Goal: Task Accomplishment & Management: Use online tool/utility

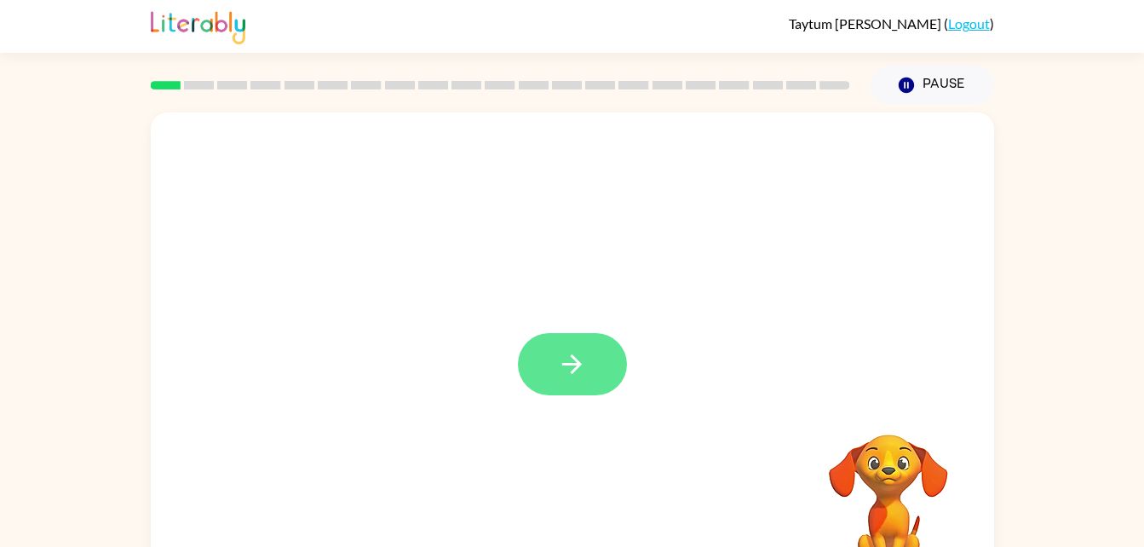
click at [557, 355] on icon "button" at bounding box center [572, 364] width 30 height 30
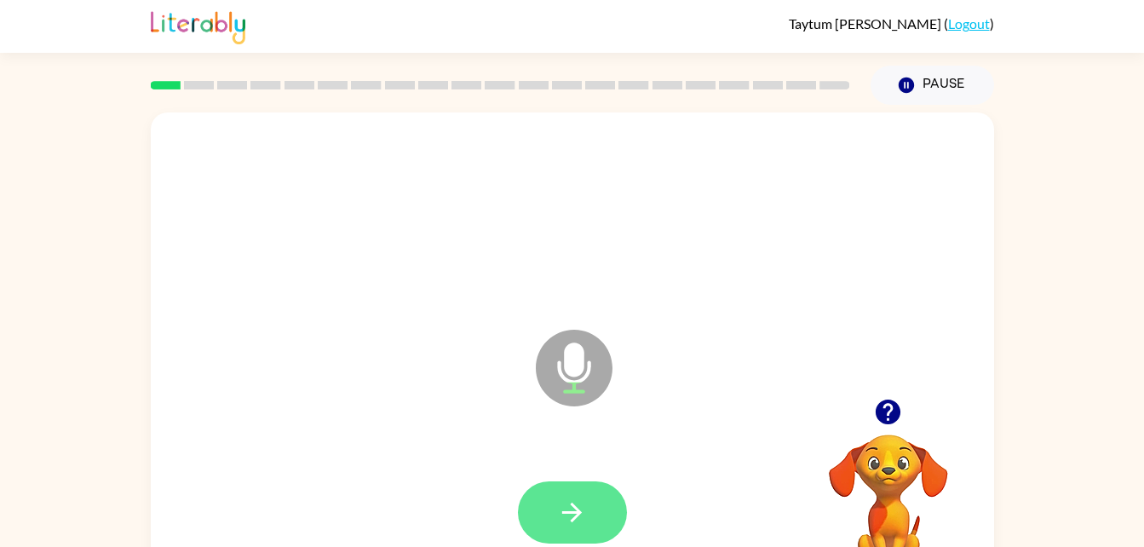
click at [599, 495] on button "button" at bounding box center [572, 512] width 109 height 62
click at [596, 502] on button "button" at bounding box center [572, 512] width 109 height 62
click at [581, 515] on icon "button" at bounding box center [572, 513] width 30 height 30
click at [580, 522] on icon "button" at bounding box center [572, 513] width 30 height 30
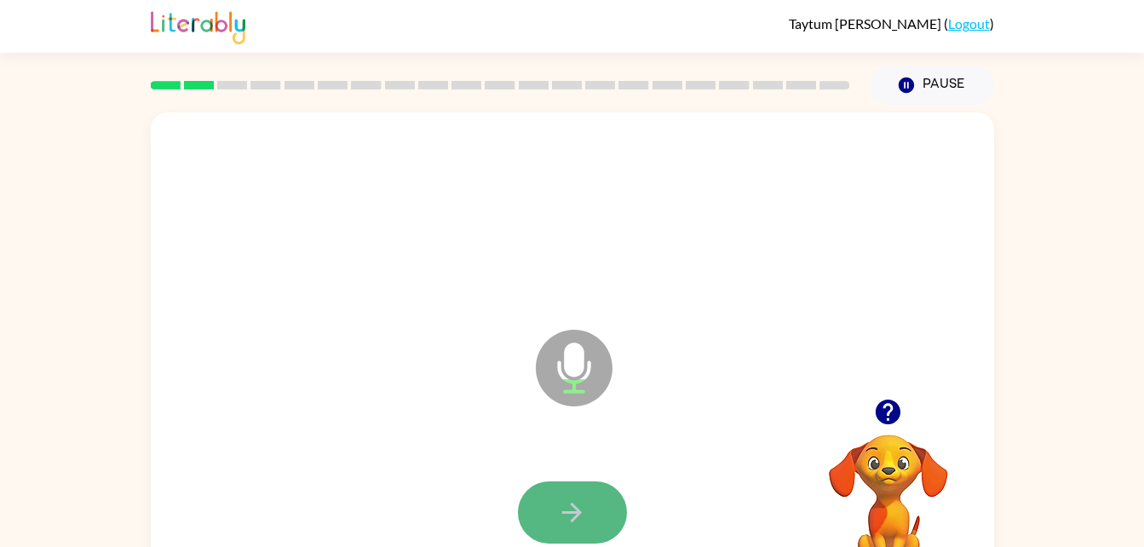
click at [582, 518] on icon "button" at bounding box center [572, 513] width 30 height 30
click at [585, 516] on icon "button" at bounding box center [572, 513] width 30 height 30
click at [582, 510] on icon "button" at bounding box center [572, 513] width 30 height 30
click at [583, 511] on icon "button" at bounding box center [572, 513] width 30 height 30
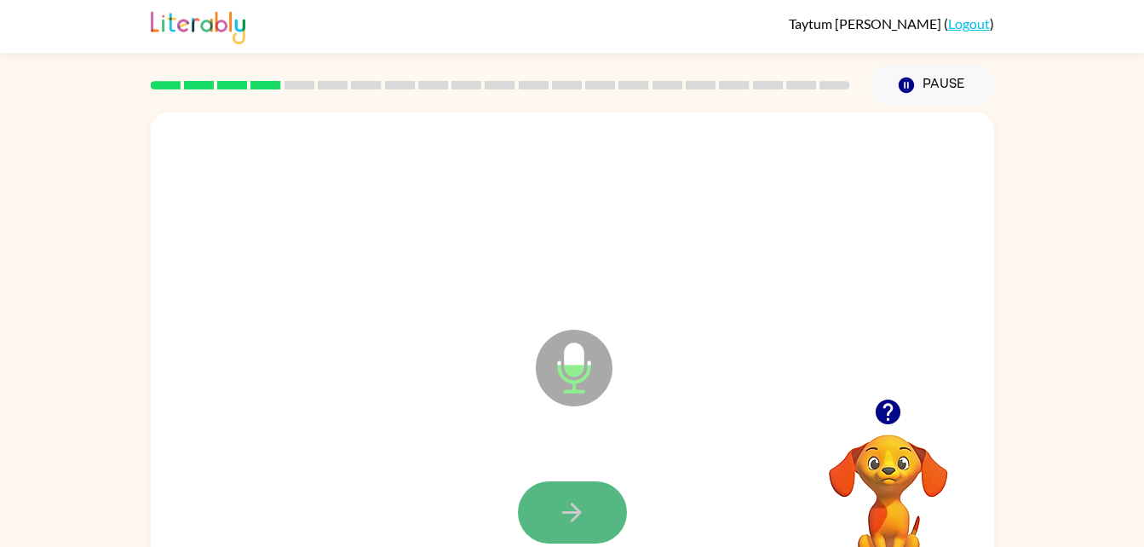
click at [595, 512] on button "button" at bounding box center [572, 512] width 109 height 62
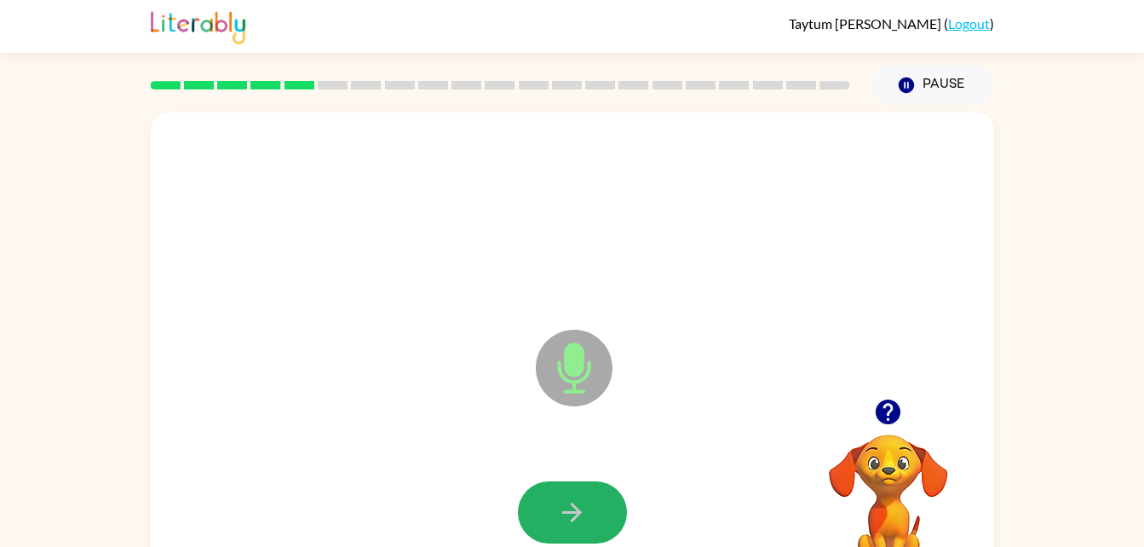
click at [595, 512] on button "button" at bounding box center [572, 512] width 109 height 62
click at [596, 515] on button "button" at bounding box center [572, 512] width 109 height 62
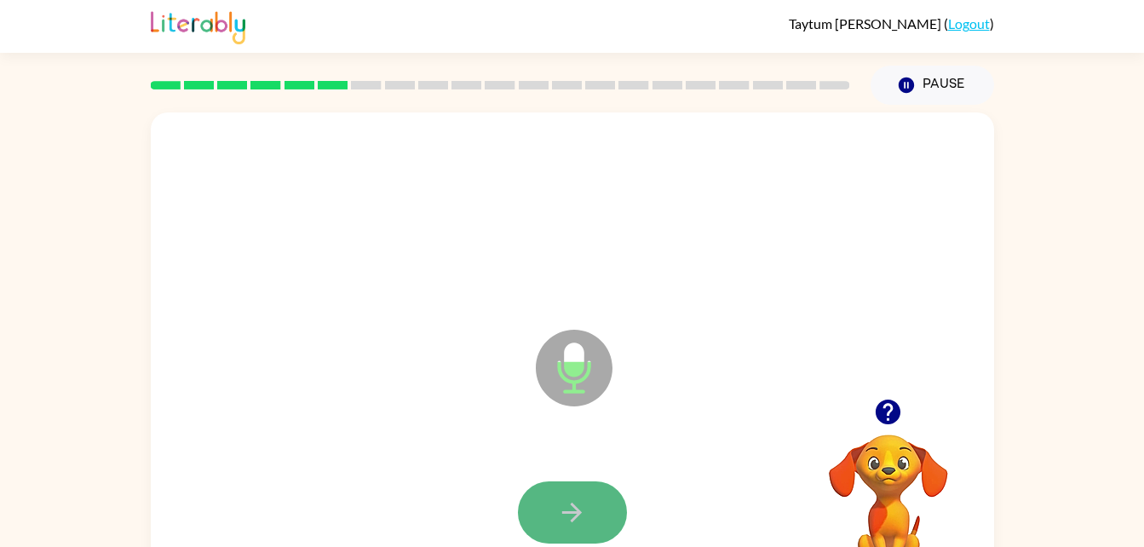
click at [599, 515] on button "button" at bounding box center [572, 512] width 109 height 62
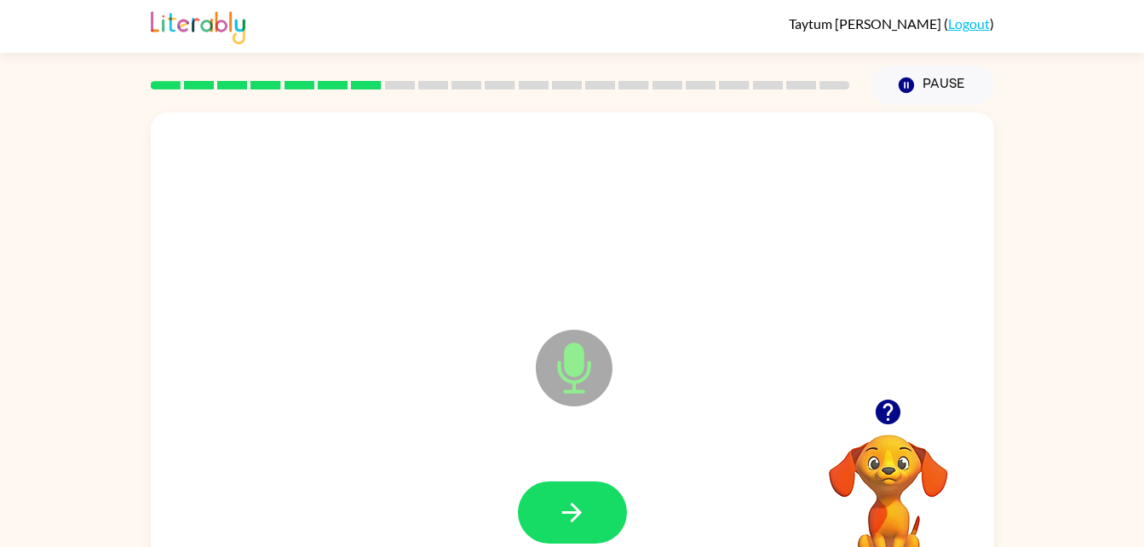
click at [891, 431] on button "button" at bounding box center [887, 411] width 43 height 43
click at [540, 504] on button "button" at bounding box center [572, 512] width 109 height 62
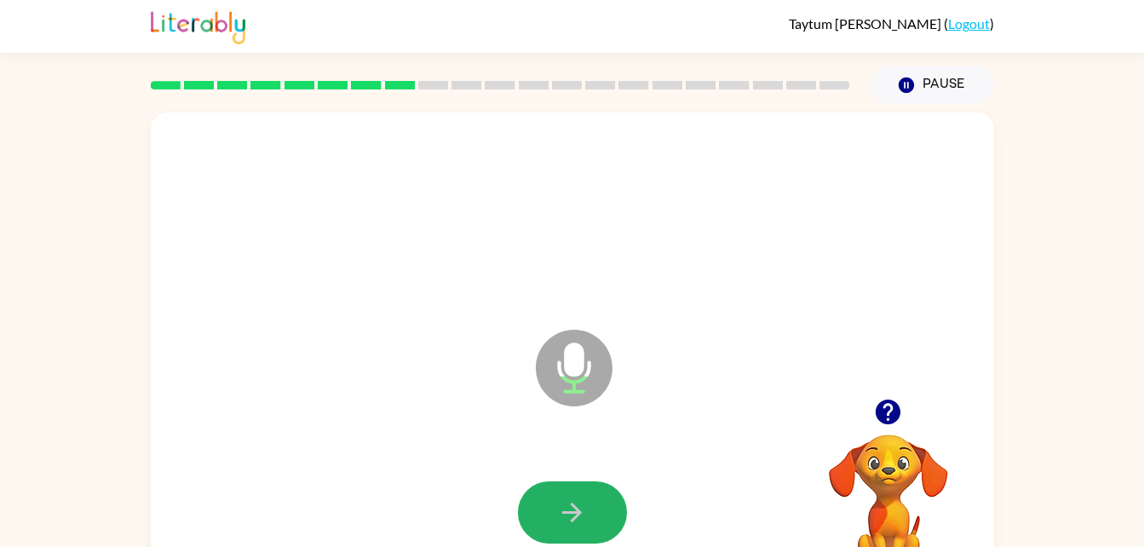
click at [577, 505] on icon "button" at bounding box center [572, 513] width 30 height 30
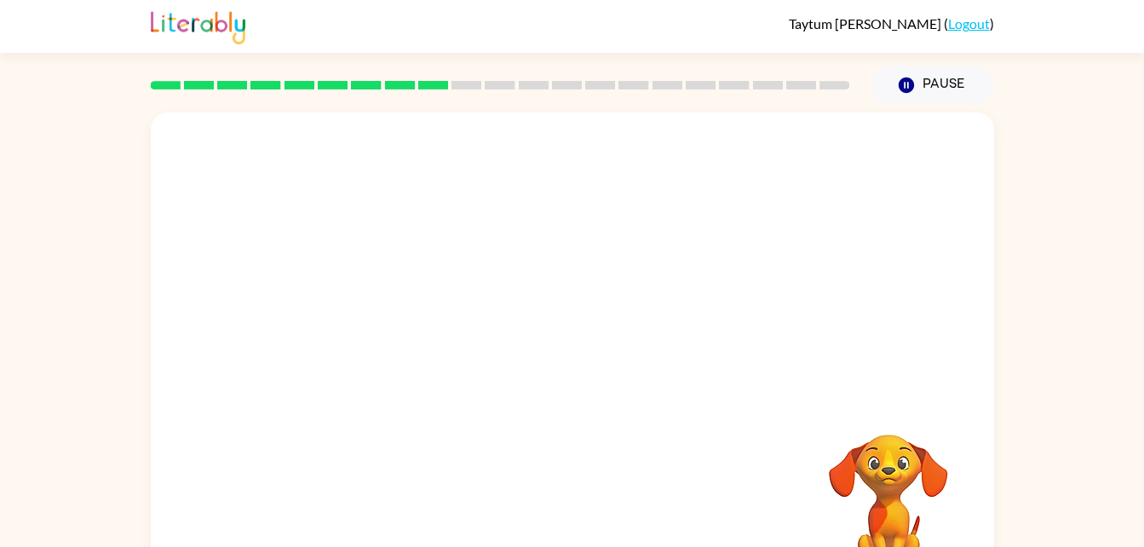
click at [884, 488] on video "Your browser must support playing .mp4 files to use Literably. Please try using…" at bounding box center [888, 493] width 170 height 170
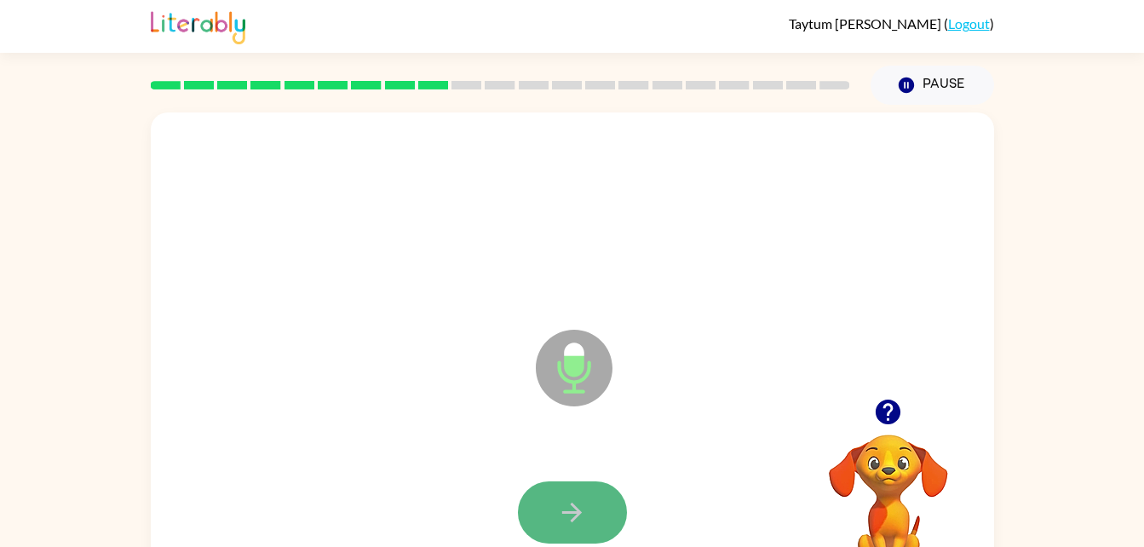
click at [602, 498] on button "button" at bounding box center [572, 512] width 109 height 62
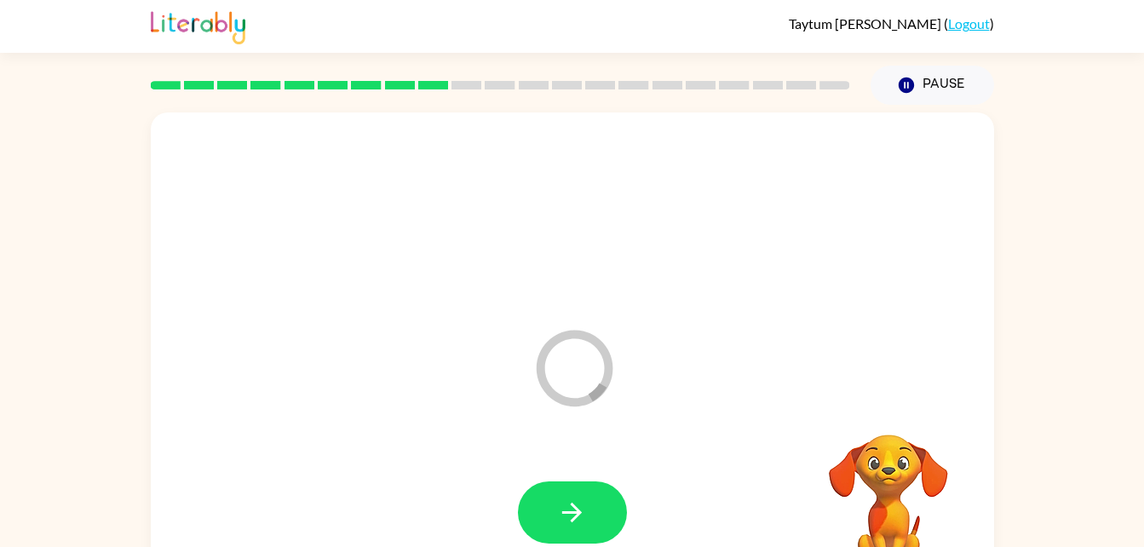
drag, startPoint x: 602, startPoint y: 498, endPoint x: 406, endPoint y: 380, distance: 228.5
click at [406, 380] on div "Loader Your response is being sent to our graders" at bounding box center [572, 355] width 843 height 486
click at [567, 494] on button "button" at bounding box center [572, 512] width 109 height 62
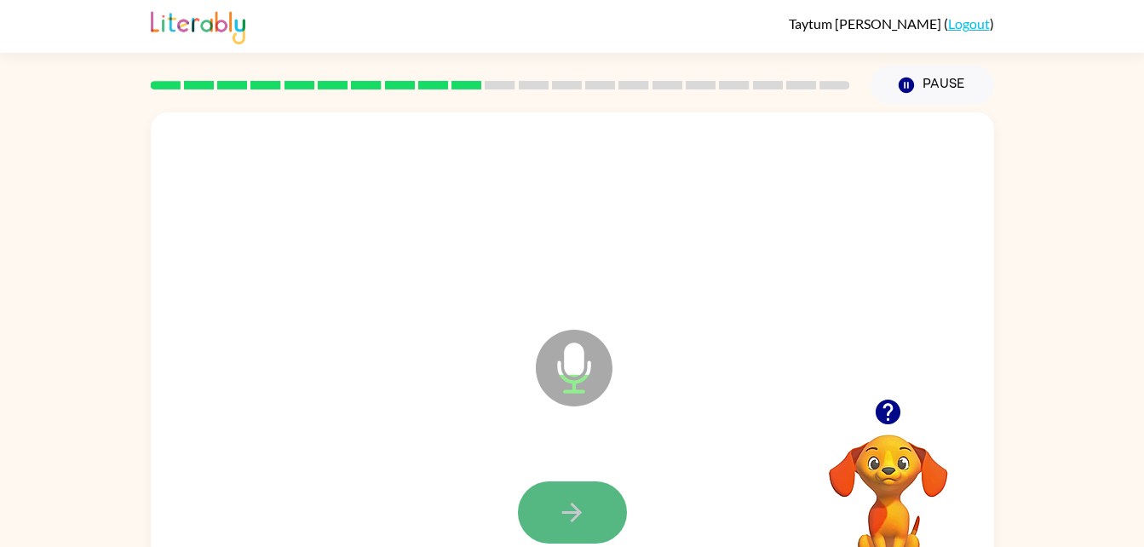
click at [607, 502] on button "button" at bounding box center [572, 512] width 109 height 62
click at [604, 509] on button "button" at bounding box center [572, 512] width 109 height 62
click at [607, 512] on button "button" at bounding box center [572, 512] width 109 height 62
click at [577, 484] on button "button" at bounding box center [572, 512] width 109 height 62
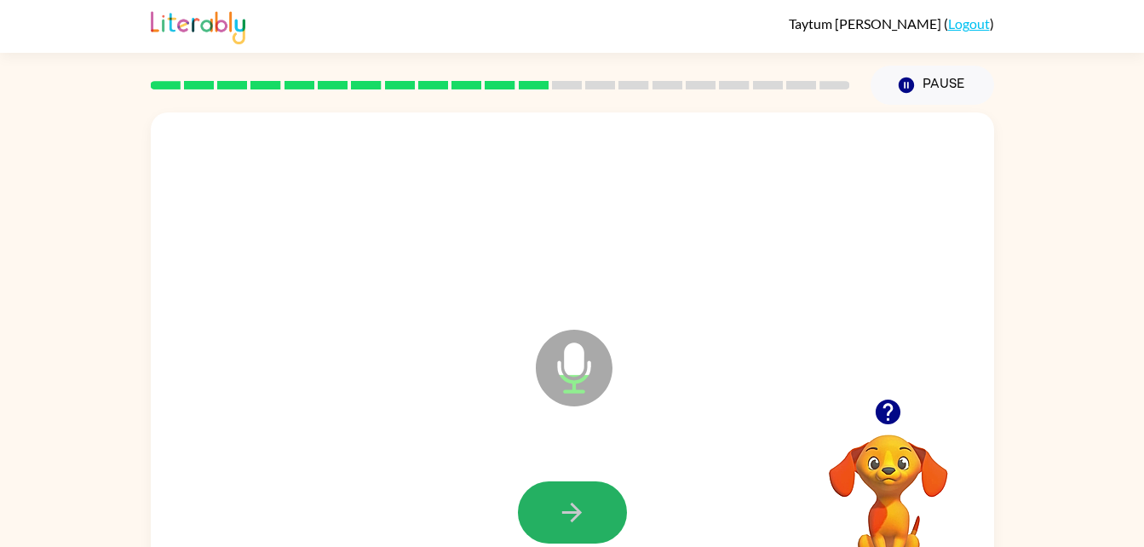
click at [583, 517] on icon "button" at bounding box center [572, 513] width 30 height 30
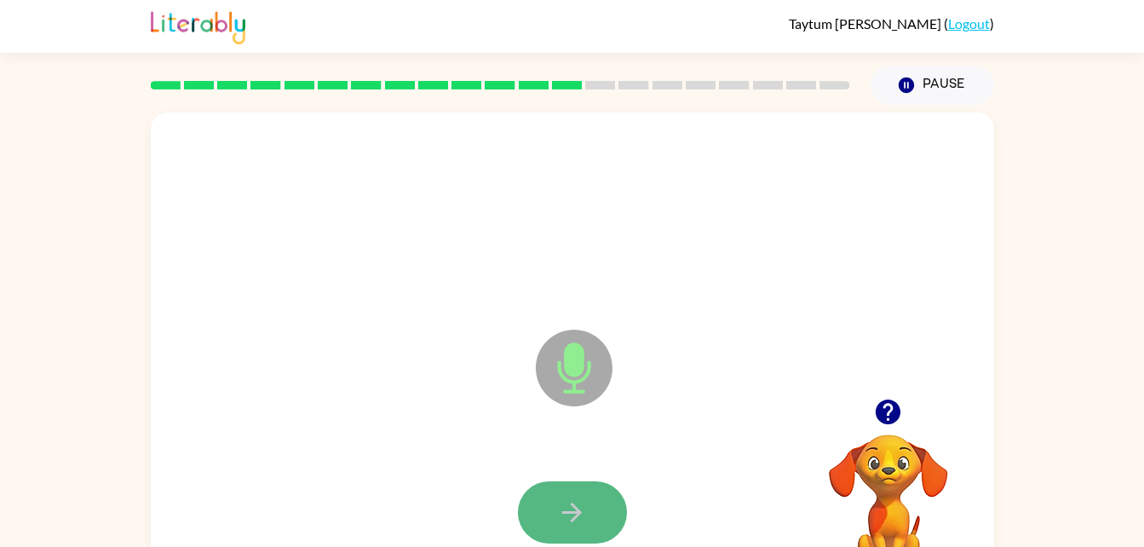
click at [583, 509] on icon "button" at bounding box center [572, 513] width 30 height 30
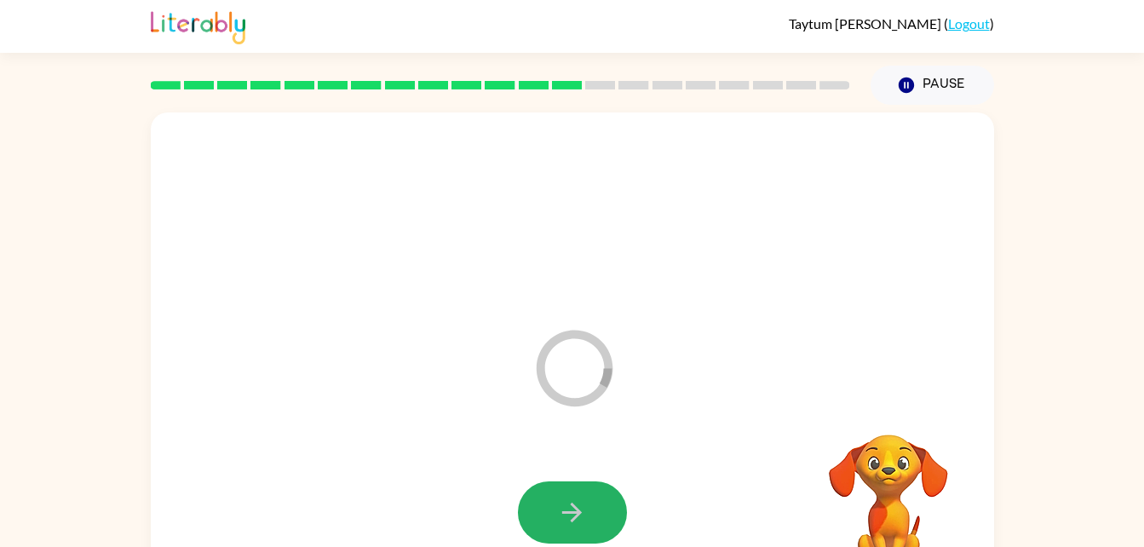
click at [583, 509] on icon "button" at bounding box center [572, 513] width 30 height 30
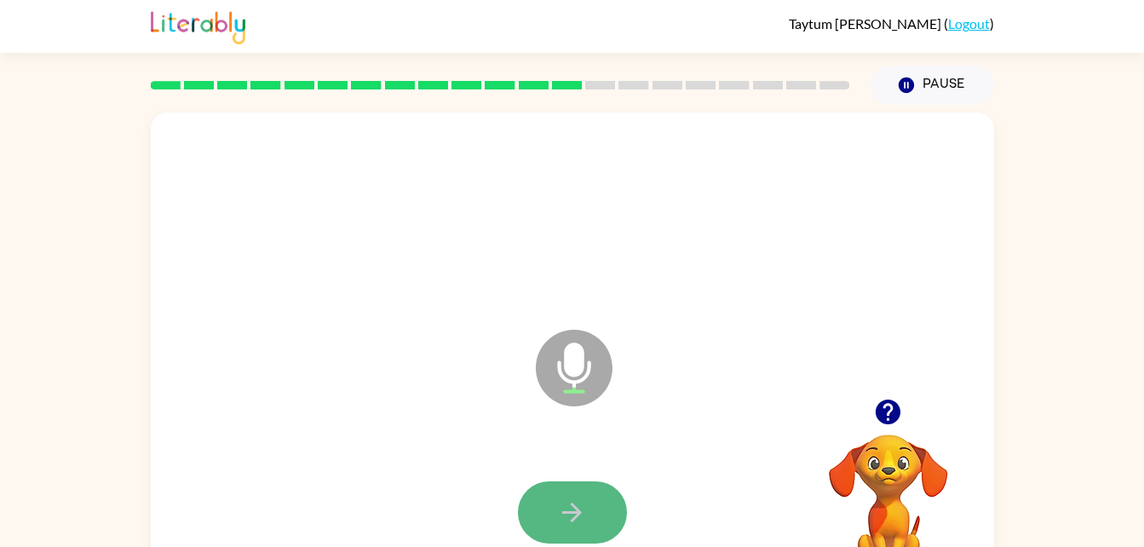
click at [591, 492] on button "button" at bounding box center [572, 512] width 109 height 62
click at [1085, 447] on div "Microphone The Microphone is here when it is your turn to talk Your browser mus…" at bounding box center [572, 352] width 1144 height 494
click at [588, 490] on button "button" at bounding box center [572, 512] width 109 height 62
click at [561, 493] on button "button" at bounding box center [572, 512] width 109 height 62
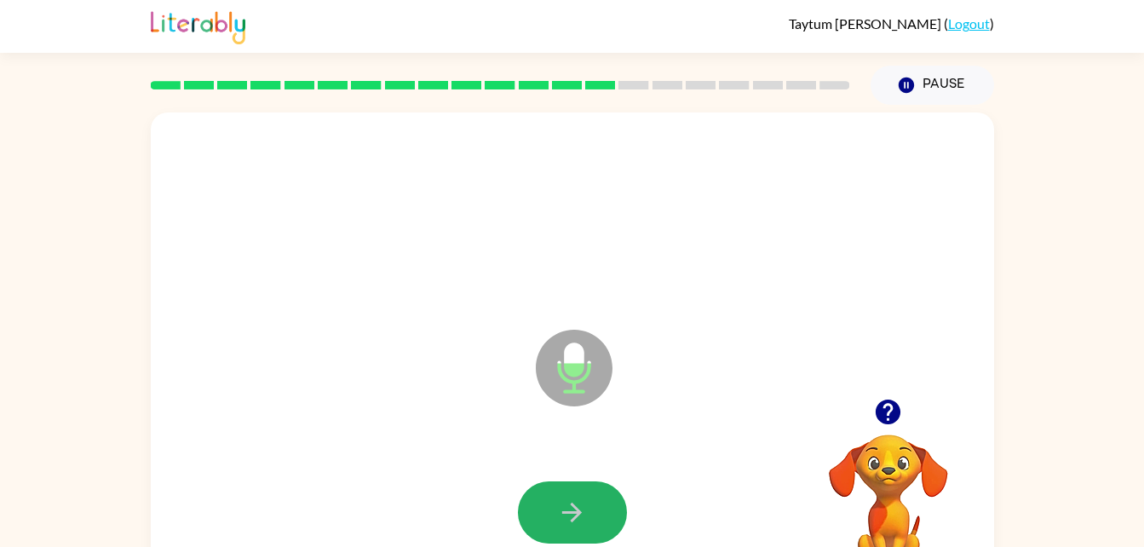
click at [561, 493] on button "button" at bounding box center [572, 512] width 109 height 62
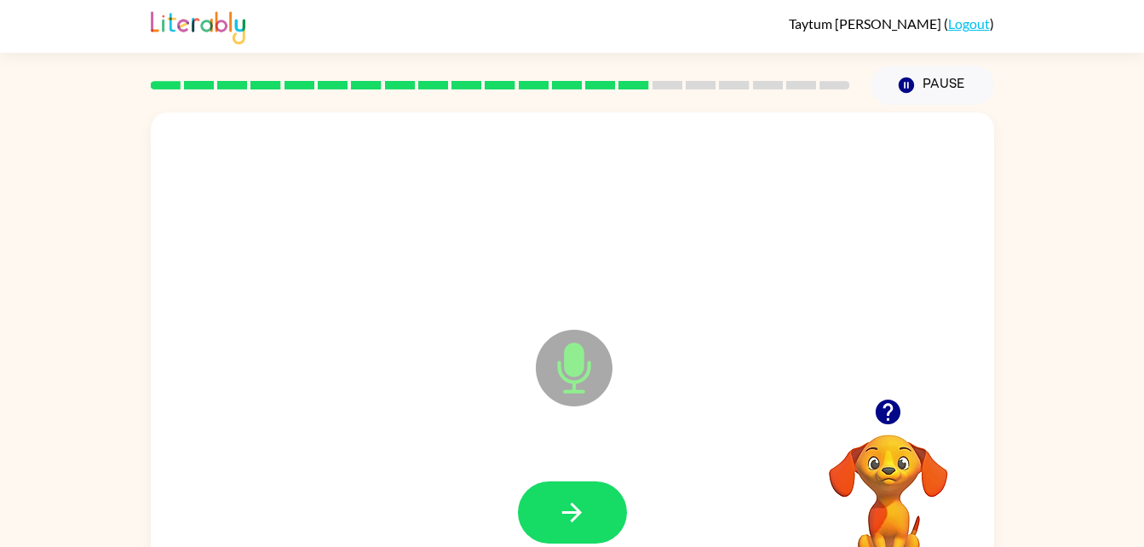
click at [561, 493] on button "button" at bounding box center [572, 512] width 109 height 62
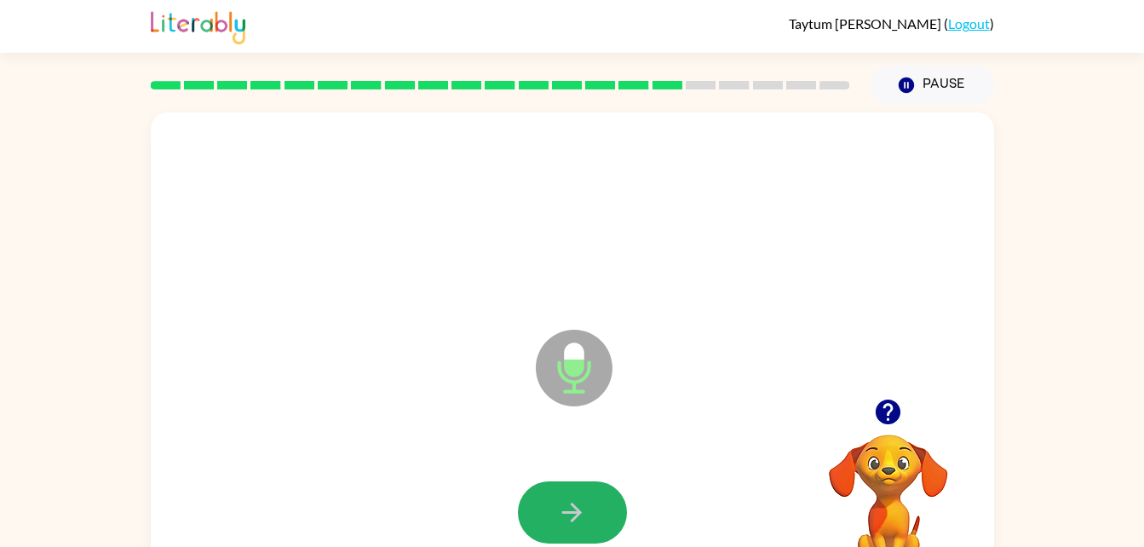
click at [561, 493] on button "button" at bounding box center [572, 512] width 109 height 62
click at [567, 495] on button "button" at bounding box center [572, 512] width 109 height 62
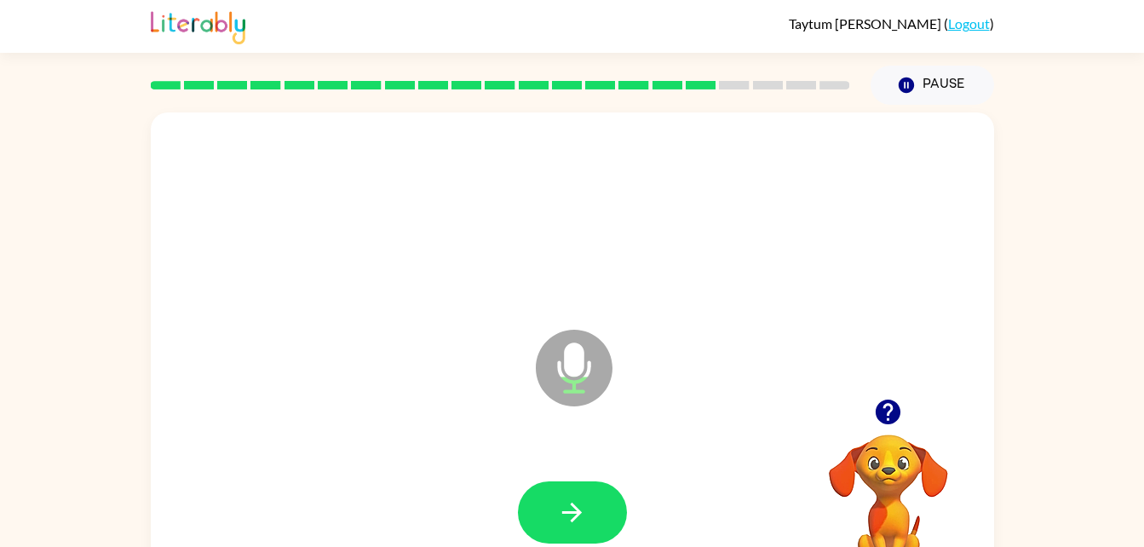
click at [567, 495] on button "button" at bounding box center [572, 512] width 109 height 62
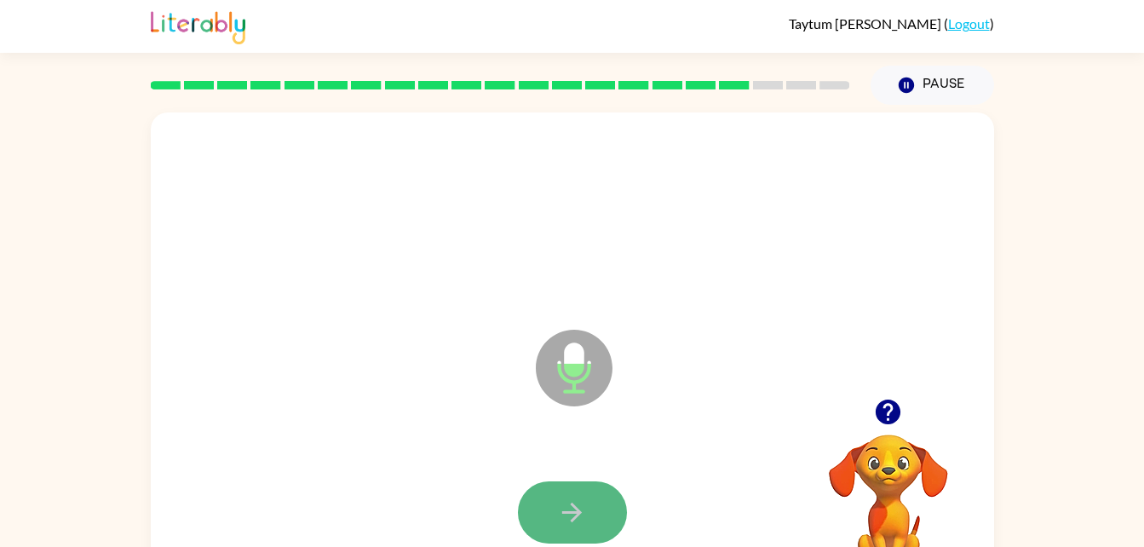
click at [570, 499] on icon "button" at bounding box center [572, 513] width 30 height 30
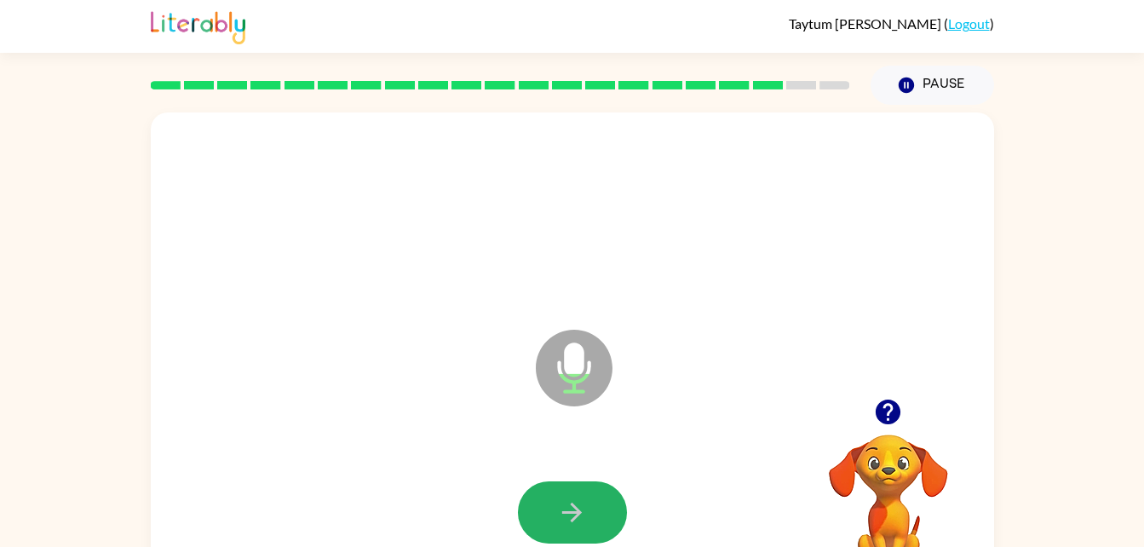
click at [568, 508] on icon "button" at bounding box center [572, 513] width 30 height 30
click at [575, 511] on icon "button" at bounding box center [572, 513] width 20 height 20
drag, startPoint x: 575, startPoint y: 511, endPoint x: 580, endPoint y: 519, distance: 9.2
click at [580, 519] on icon "button" at bounding box center [572, 513] width 30 height 30
